Goal: Transaction & Acquisition: Subscribe to service/newsletter

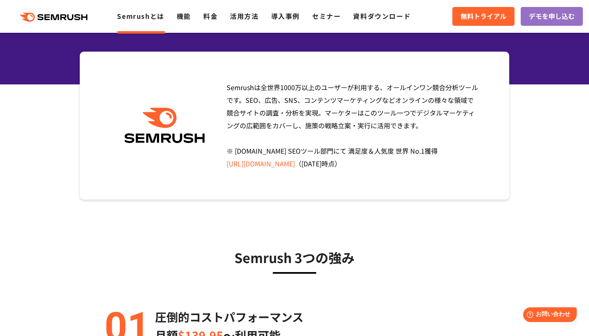
scroll to position [9, 0]
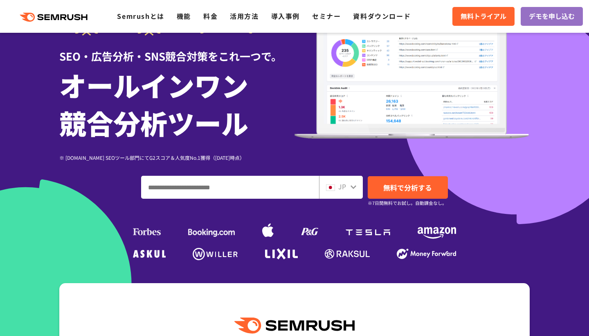
scroll to position [79, 0]
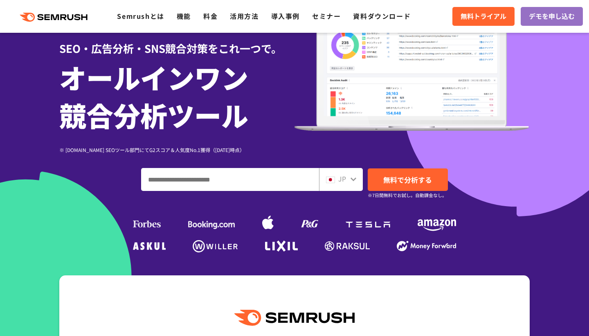
click at [266, 173] on input "ドメイン、キーワードまたはURLを入力してください" at bounding box center [230, 179] width 177 height 22
paste input "**********"
type input "**********"
click at [350, 183] on div "JP" at bounding box center [339, 179] width 26 height 11
click at [349, 179] on div "JP" at bounding box center [339, 179] width 26 height 11
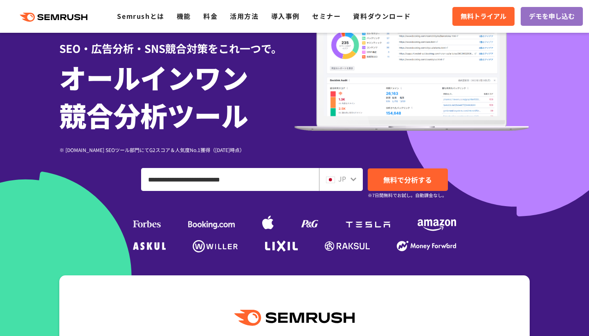
click at [353, 179] on icon at bounding box center [354, 179] width 6 height 4
click at [333, 179] on img at bounding box center [330, 179] width 9 height 7
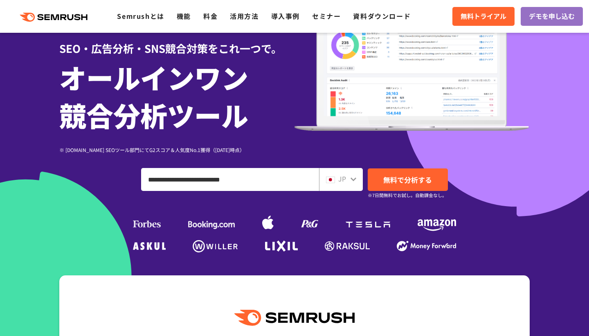
click at [333, 179] on img at bounding box center [330, 179] width 9 height 7
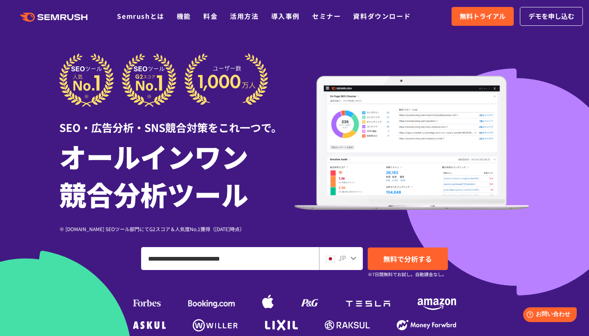
scroll to position [0, 0]
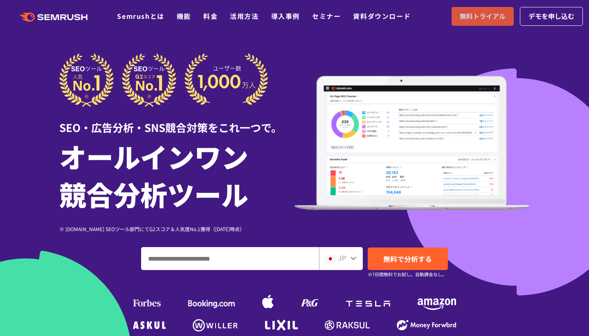
click at [492, 16] on span "無料トライアル" at bounding box center [483, 16] width 46 height 11
click at [206, 17] on link "料金" at bounding box center [210, 16] width 14 height 10
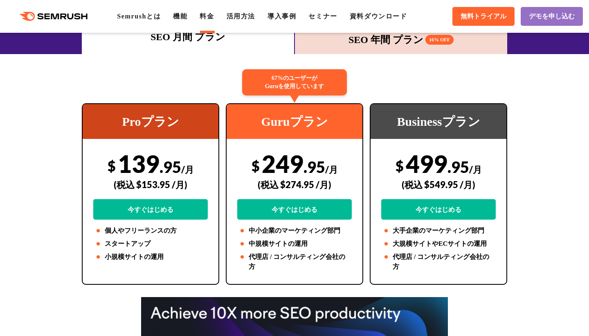
scroll to position [133, 0]
